Goal: Task Accomplishment & Management: Use online tool/utility

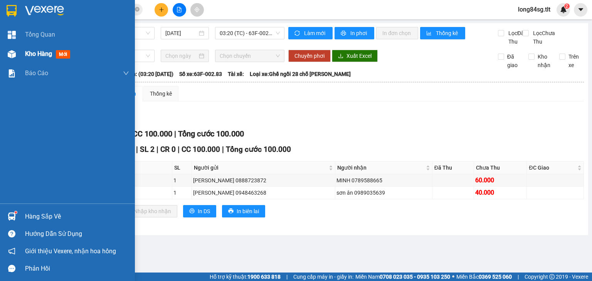
click at [8, 49] on div at bounding box center [11, 53] width 13 height 13
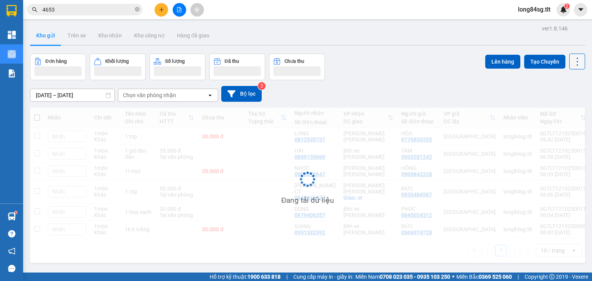
click at [569, 63] on button at bounding box center [577, 62] width 16 height 16
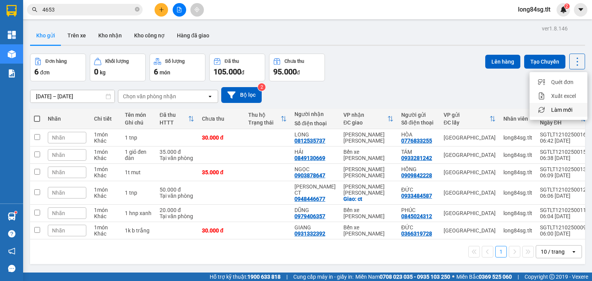
click at [561, 108] on span "Làm mới" at bounding box center [561, 110] width 21 height 8
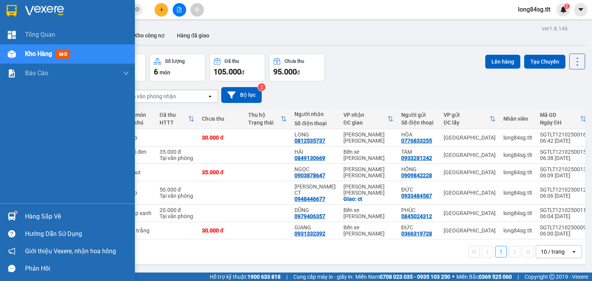
click at [42, 228] on div "Hướng dẫn sử dụng" at bounding box center [77, 234] width 104 height 12
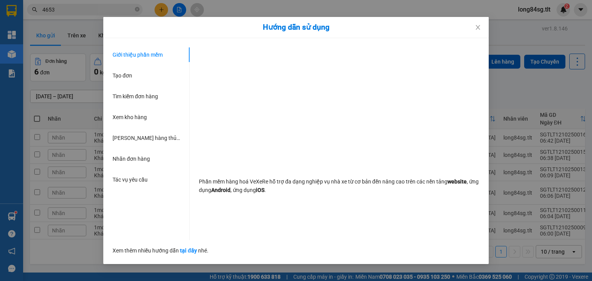
click at [50, 224] on div "Hướng dẫn sử dụng Giới thiệu phần mềm Tạo đơn Tìm kiếm đơn hàng Xem kho hàng Lê…" at bounding box center [296, 140] width 592 height 281
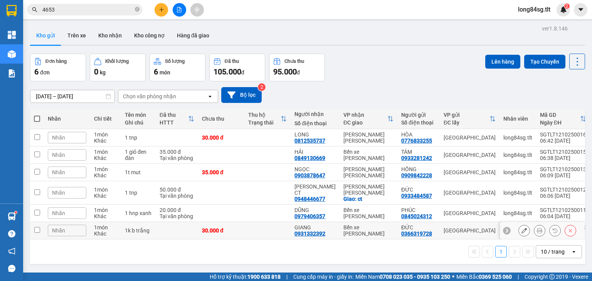
click at [0, 220] on div "Hàng sắp về" at bounding box center [11, 216] width 23 height 17
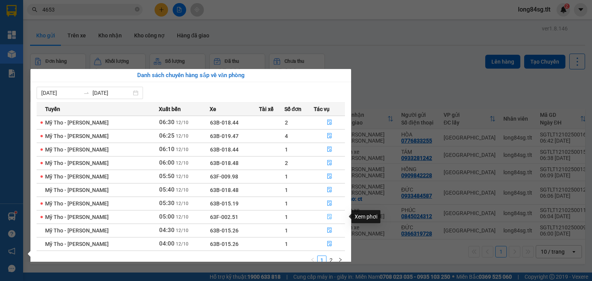
click at [329, 214] on icon "file-done" at bounding box center [329, 216] width 5 height 5
